Goal: Submit feedback/report problem

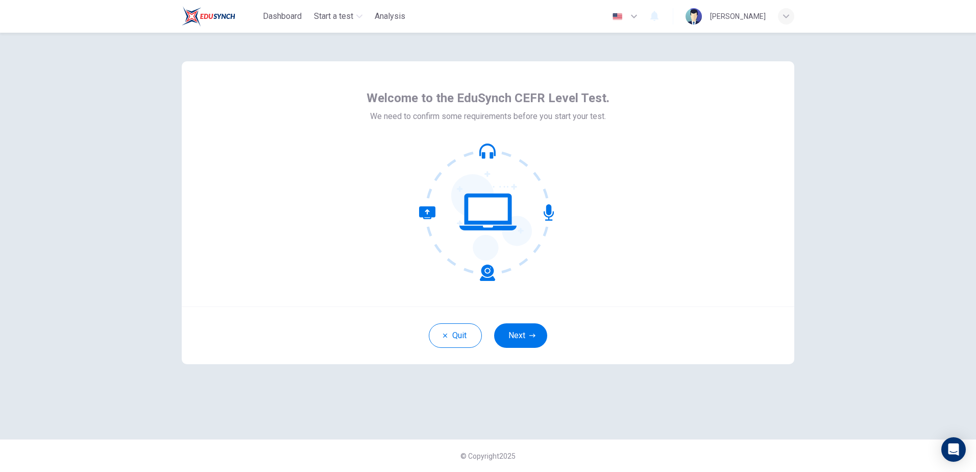
click at [740, 15] on div "[PERSON_NAME]" at bounding box center [738, 16] width 56 height 12
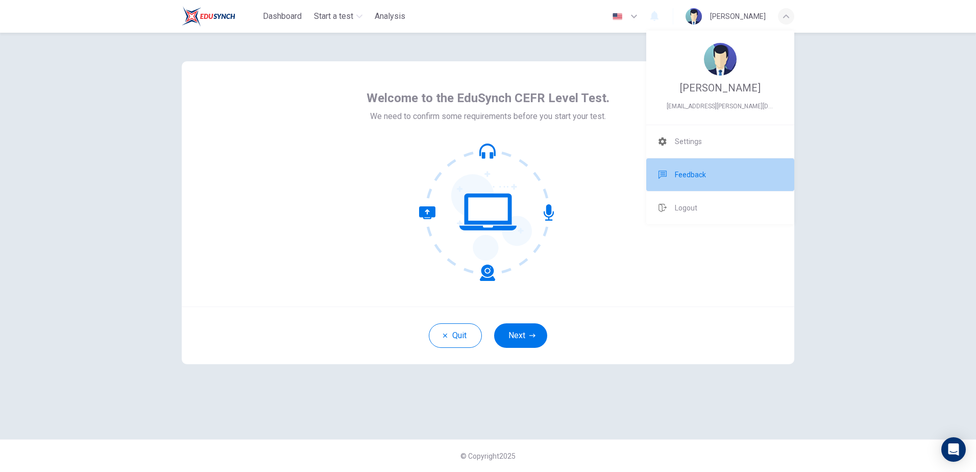
click at [683, 177] on span "Feedback" at bounding box center [690, 174] width 31 height 12
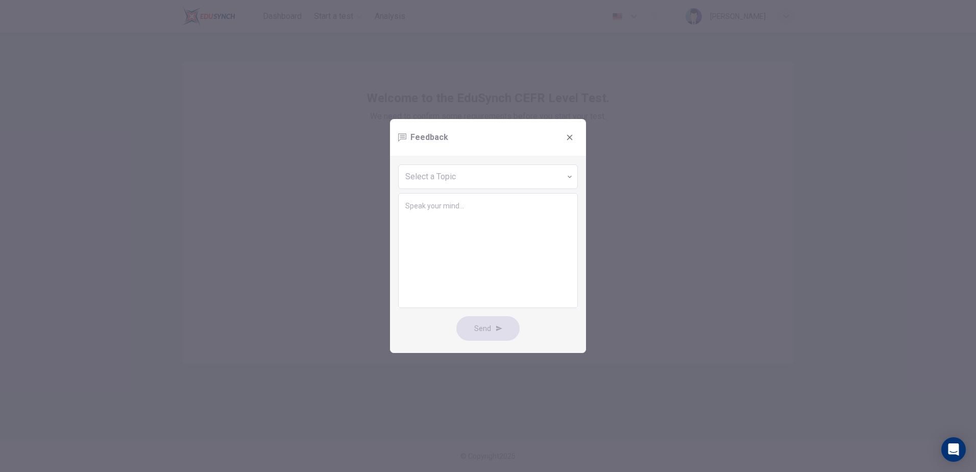
click at [573, 123] on div "Feedback" at bounding box center [488, 137] width 196 height 37
click at [574, 128] on div "Feedback" at bounding box center [488, 137] width 196 height 37
click at [567, 143] on button "button" at bounding box center [569, 137] width 16 height 16
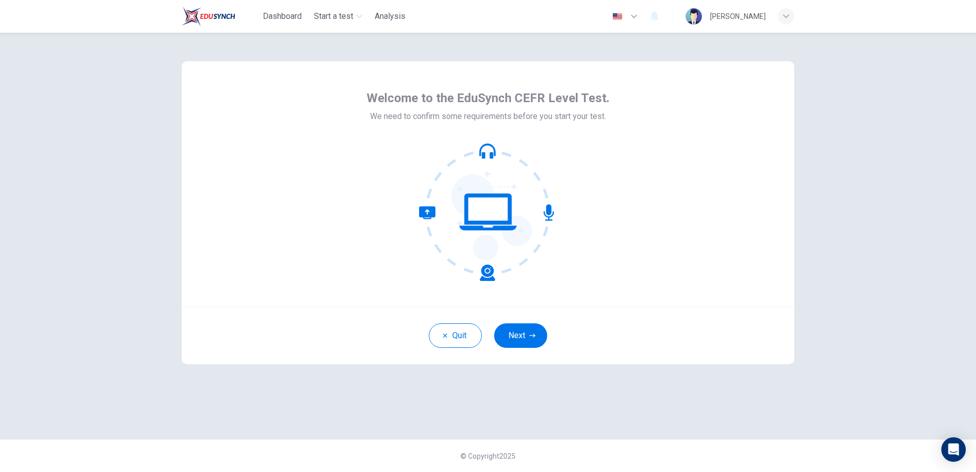
click at [752, 10] on div "[PERSON_NAME]" at bounding box center [738, 16] width 56 height 12
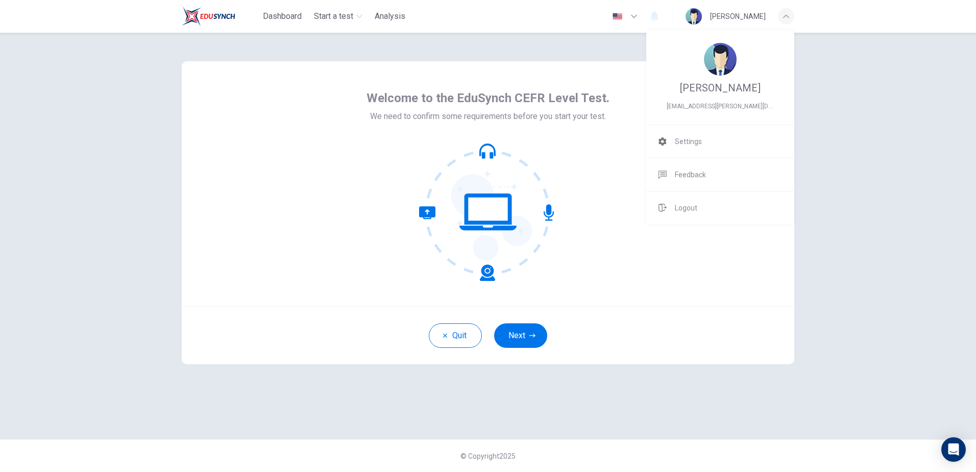
click at [332, 17] on div at bounding box center [488, 236] width 976 height 472
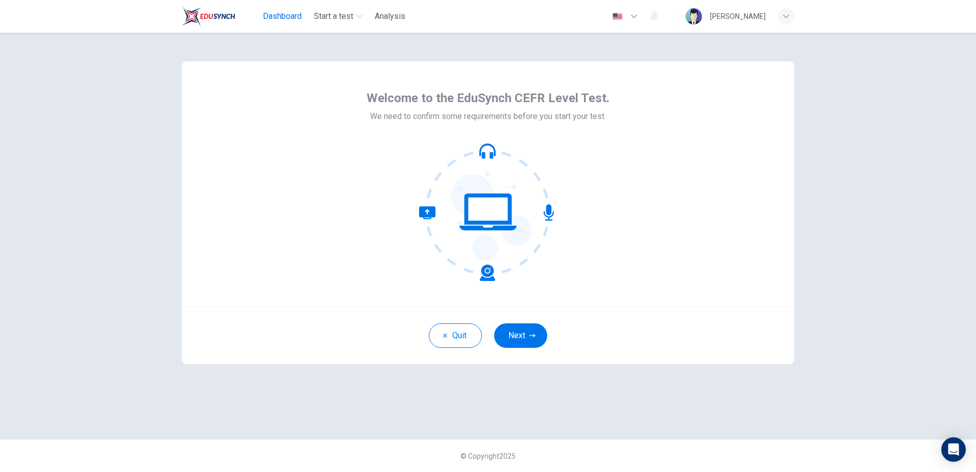
click at [287, 17] on span "Dashboard" at bounding box center [282, 16] width 39 height 12
